Goal: Task Accomplishment & Management: Complete application form

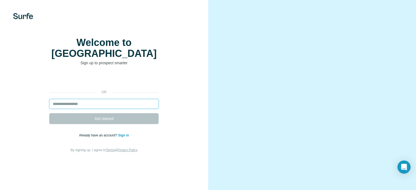
click at [96, 109] on input "email" at bounding box center [103, 104] width 109 height 10
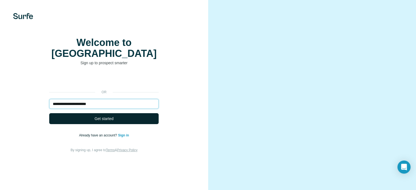
type input "**********"
click at [105, 122] on span "Get started" at bounding box center [104, 118] width 19 height 5
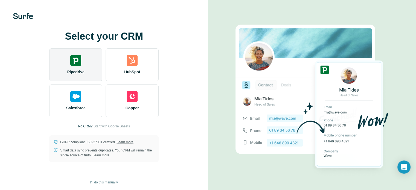
click at [81, 61] on img at bounding box center [75, 60] width 11 height 11
